Goal: Task Accomplishment & Management: Manage account settings

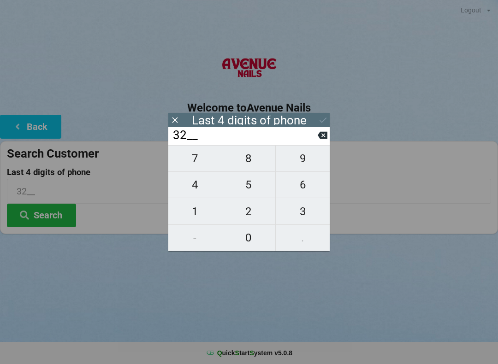
click at [189, 217] on span "1" at bounding box center [194, 211] width 53 height 19
type input "321_"
click at [246, 219] on span "2" at bounding box center [248, 211] width 53 height 19
type input "3212"
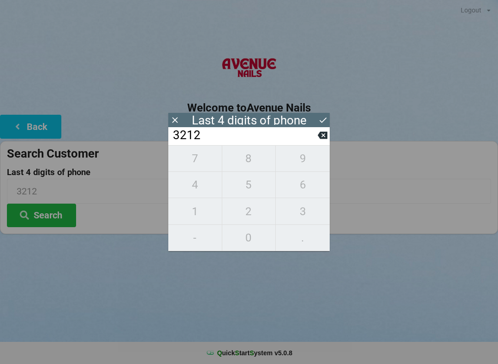
click at [301, 212] on div "7 8 9 4 5 6 1 2 3 - 0 ." at bounding box center [248, 198] width 161 height 106
click at [195, 219] on div "7 8 9 4 5 6 1 2 3 - 0 ." at bounding box center [248, 198] width 161 height 106
click at [296, 208] on div "7 8 9 4 5 6 1 2 3 - 0 ." at bounding box center [248, 198] width 161 height 106
click at [301, 212] on div "7 8 9 4 5 6 1 2 3 - 0 ." at bounding box center [248, 198] width 161 height 106
click at [322, 136] on icon at bounding box center [323, 135] width 10 height 7
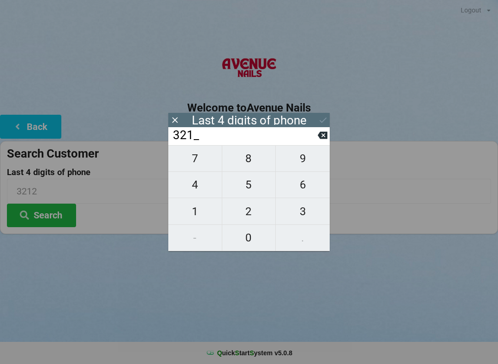
click at [326, 134] on icon at bounding box center [323, 135] width 10 height 10
click at [320, 135] on icon at bounding box center [323, 135] width 10 height 7
click at [322, 135] on icon at bounding box center [323, 135] width 10 height 7
type input "____"
click at [301, 208] on span "3" at bounding box center [303, 211] width 54 height 19
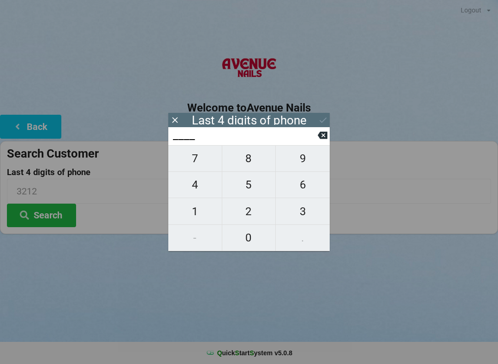
type input "3___"
click at [245, 237] on span "0" at bounding box center [248, 237] width 53 height 19
type input "30__"
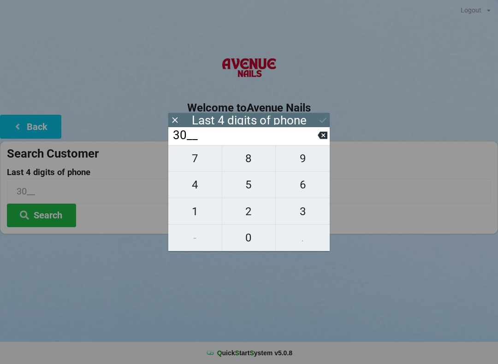
click at [297, 211] on span "3" at bounding box center [303, 211] width 54 height 19
type input "303_"
click at [249, 158] on span "8" at bounding box center [248, 158] width 53 height 19
type input "3038"
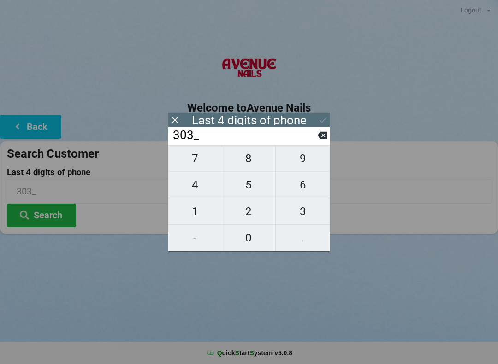
type input "3038"
click at [302, 115] on div "Last 4 digits of phone" at bounding box center [248, 120] width 161 height 14
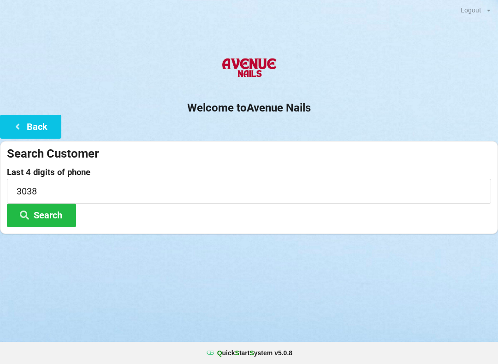
click at [313, 278] on div "Logout Logout Sign-In Welcome to Avenue Nails Back Search Customer Last 4 digit…" at bounding box center [249, 182] width 498 height 364
click at [62, 204] on button "Search" at bounding box center [41, 216] width 69 height 24
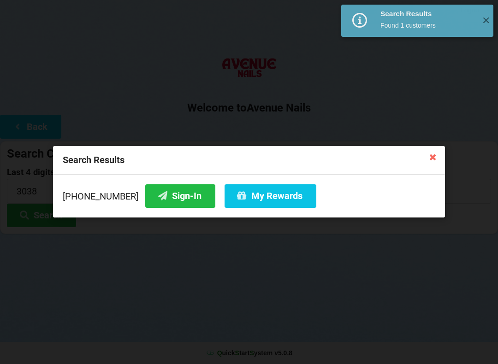
click at [169, 188] on button "Sign-In" at bounding box center [180, 196] width 70 height 24
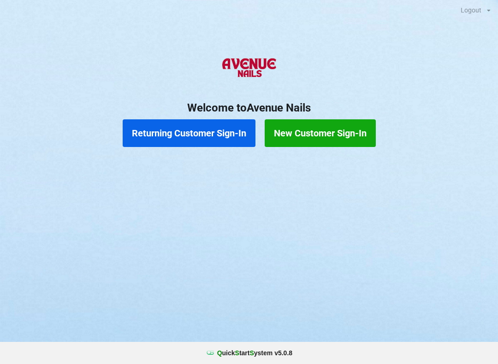
click at [195, 137] on button "Returning Customer Sign-In" at bounding box center [189, 133] width 133 height 28
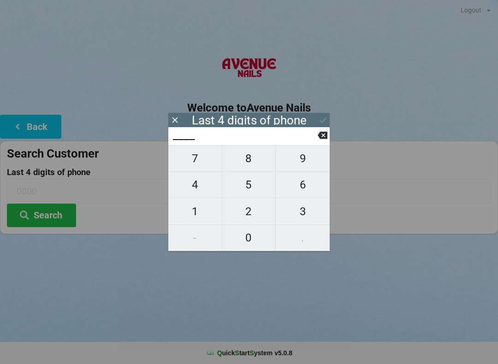
click at [298, 186] on span "6" at bounding box center [303, 184] width 54 height 19
type input "6___"
click at [248, 187] on span "5" at bounding box center [248, 184] width 53 height 19
type input "65__"
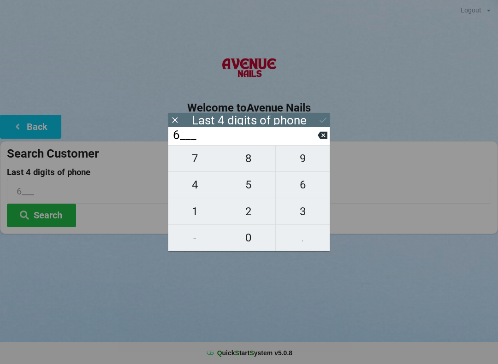
type input "65__"
click at [248, 165] on span "8" at bounding box center [248, 158] width 53 height 19
type input "658_"
click at [201, 186] on span "4" at bounding box center [194, 184] width 53 height 19
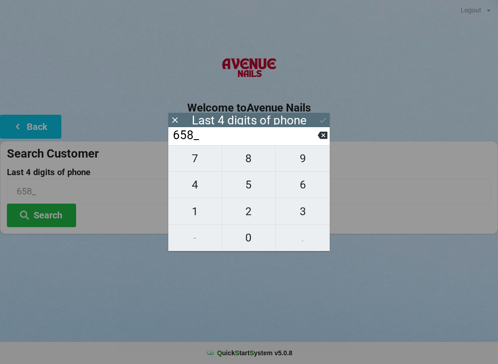
type input "6584"
click at [41, 213] on button "Search" at bounding box center [41, 216] width 69 height 24
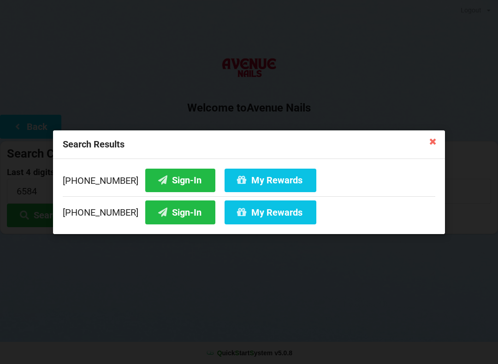
click at [181, 211] on button "Sign-In" at bounding box center [180, 213] width 70 height 24
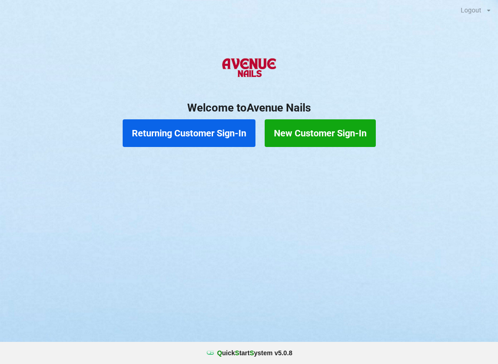
click at [192, 124] on button "Returning Customer Sign-In" at bounding box center [189, 133] width 133 height 28
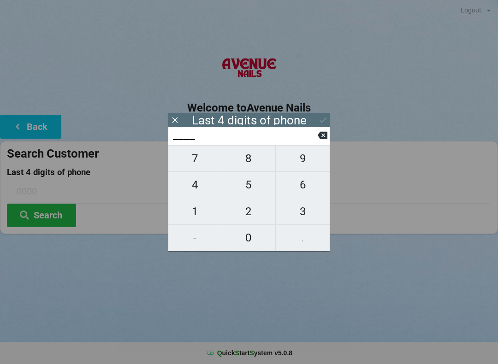
click at [199, 203] on button "1" at bounding box center [195, 211] width 54 height 26
type input "1___"
click at [249, 160] on span "8" at bounding box center [248, 158] width 53 height 19
type input "18__"
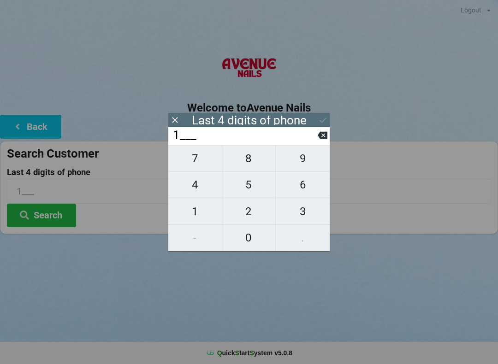
type input "18__"
click at [250, 213] on span "2" at bounding box center [248, 211] width 53 height 19
type input "182_"
click at [298, 166] on span "9" at bounding box center [303, 158] width 54 height 19
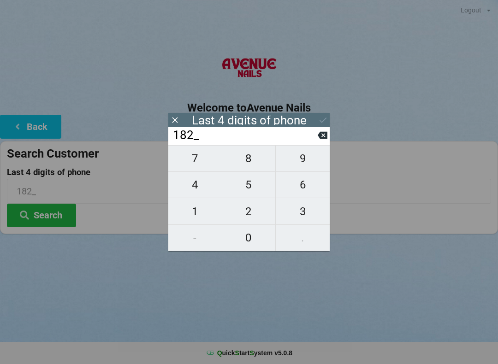
type input "1829"
click at [323, 116] on icon at bounding box center [323, 120] width 10 height 10
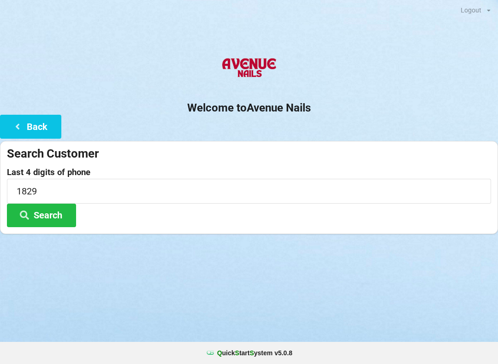
click at [54, 208] on button "Search" at bounding box center [41, 216] width 69 height 24
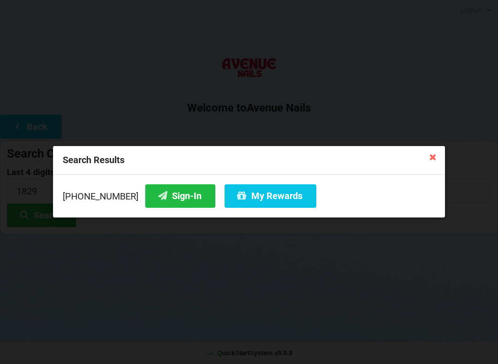
click at [156, 195] on button "Sign-In" at bounding box center [180, 196] width 70 height 24
